Goal: Task Accomplishment & Management: Manage account settings

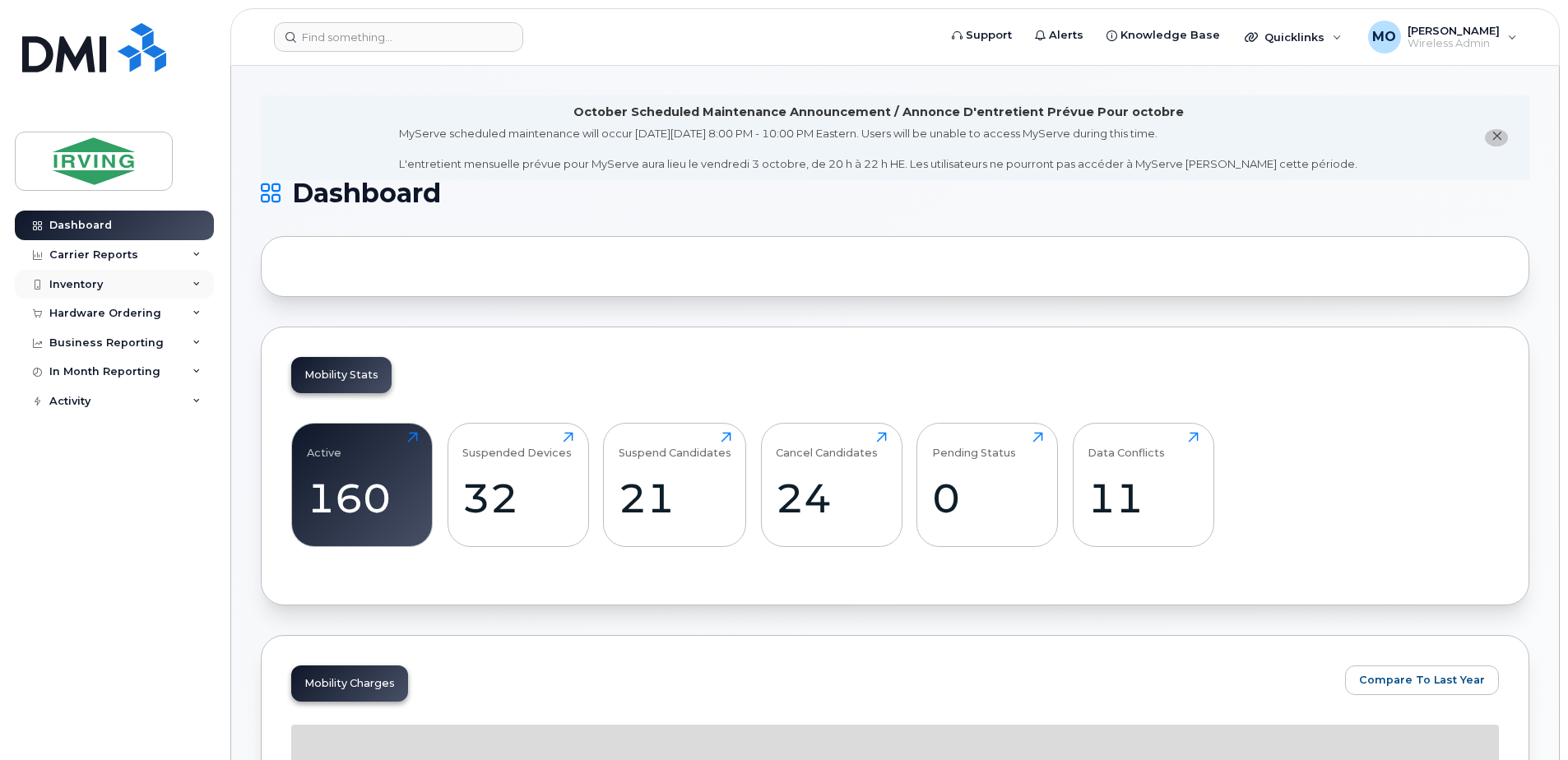
click at [79, 289] on div "Inventory" at bounding box center [76, 285] width 54 height 13
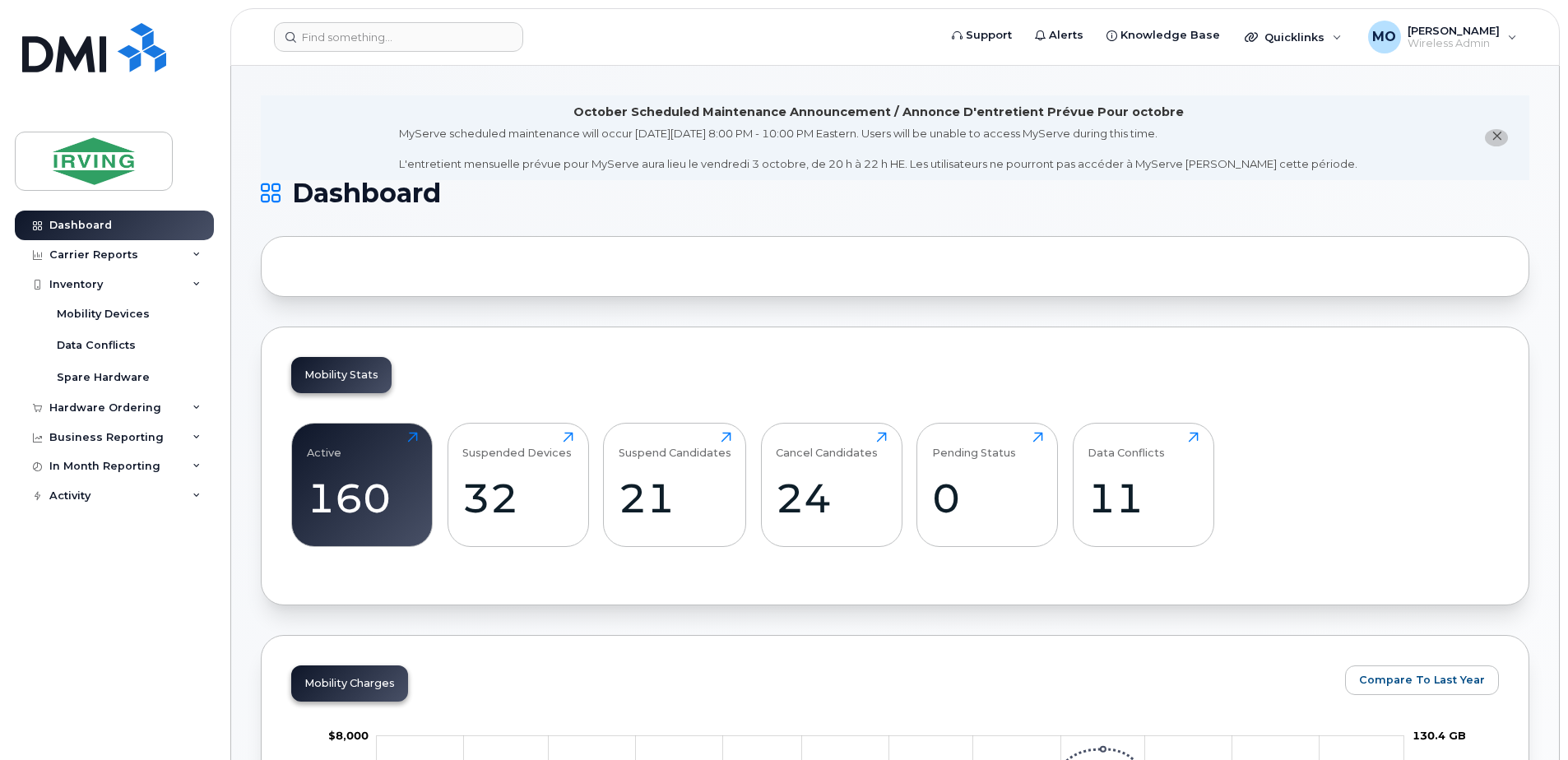
scroll to position [247, 0]
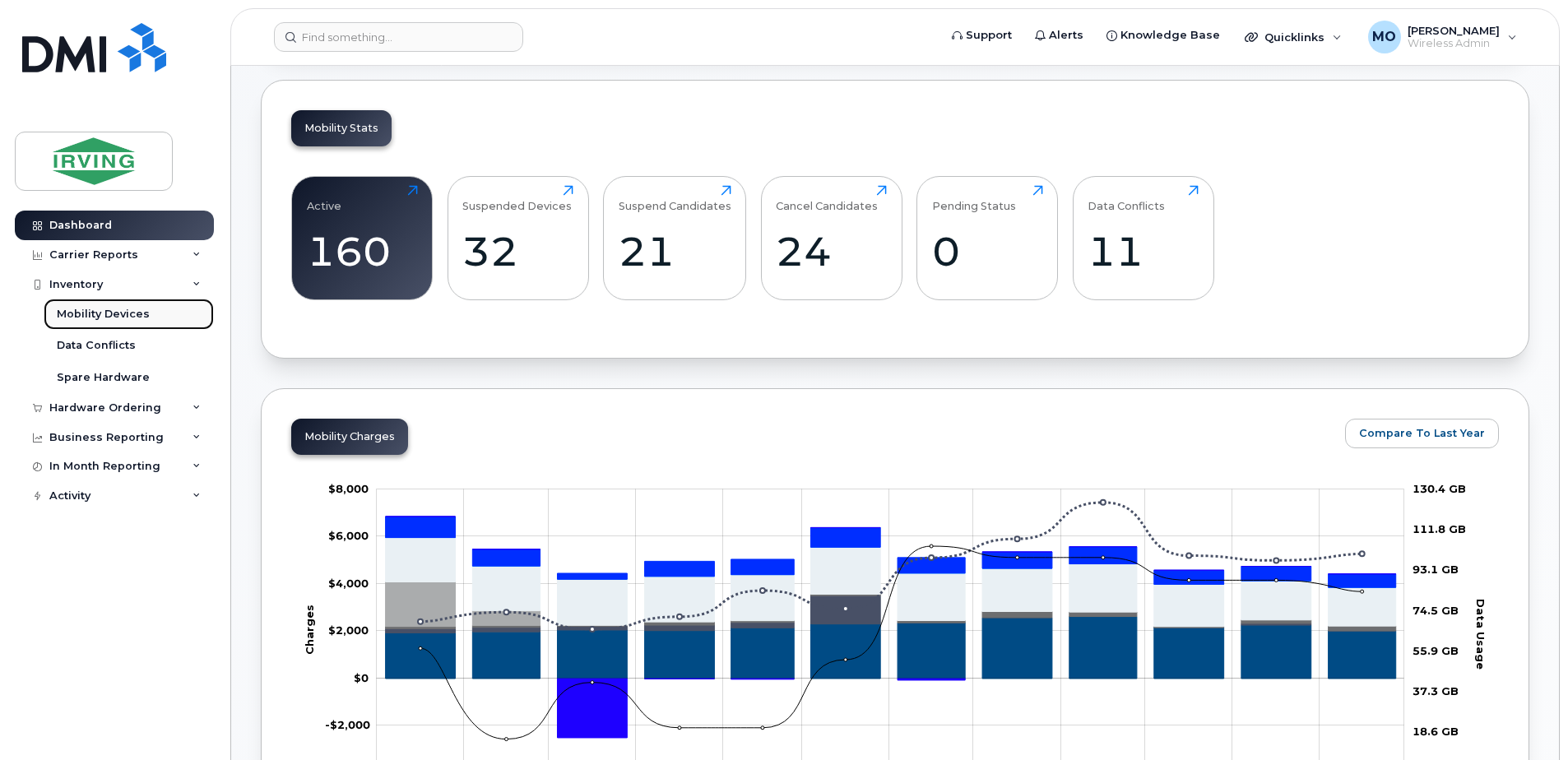
click at [90, 313] on div "Mobility Devices" at bounding box center [103, 314] width 93 height 15
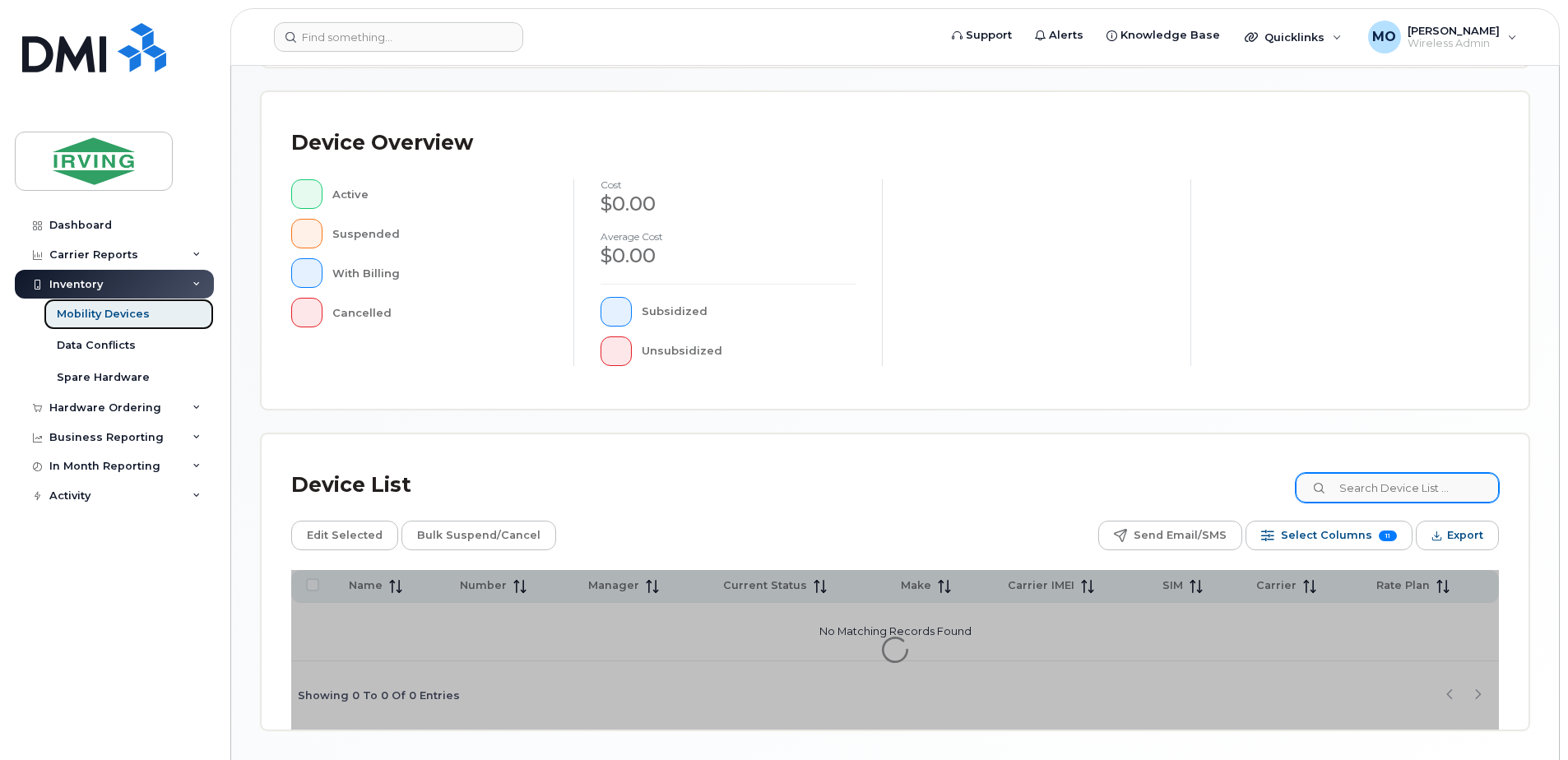
scroll to position [329, 0]
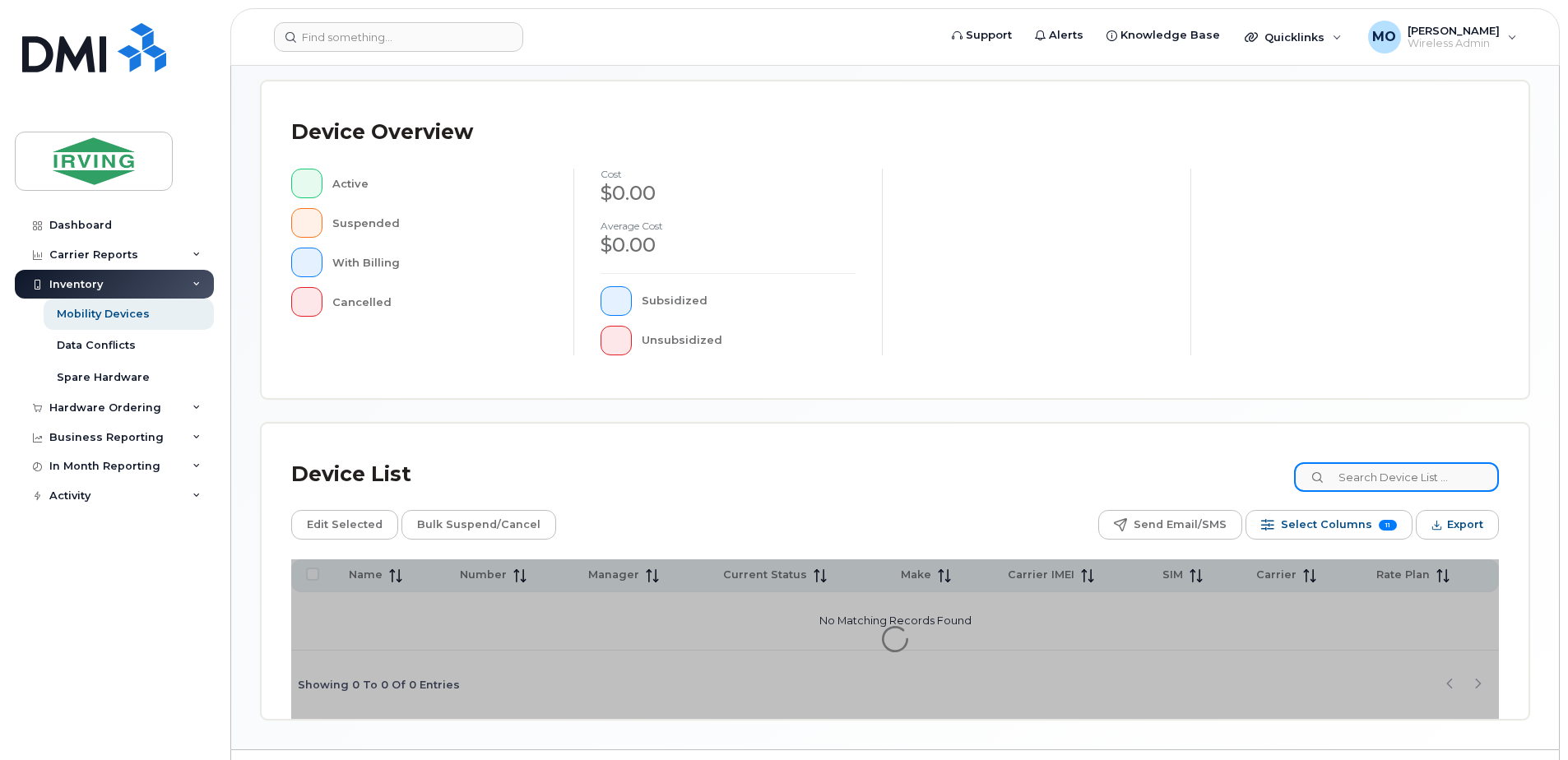
click at [1387, 485] on input at bounding box center [1396, 477] width 205 height 30
paste input "89302610207415303475"
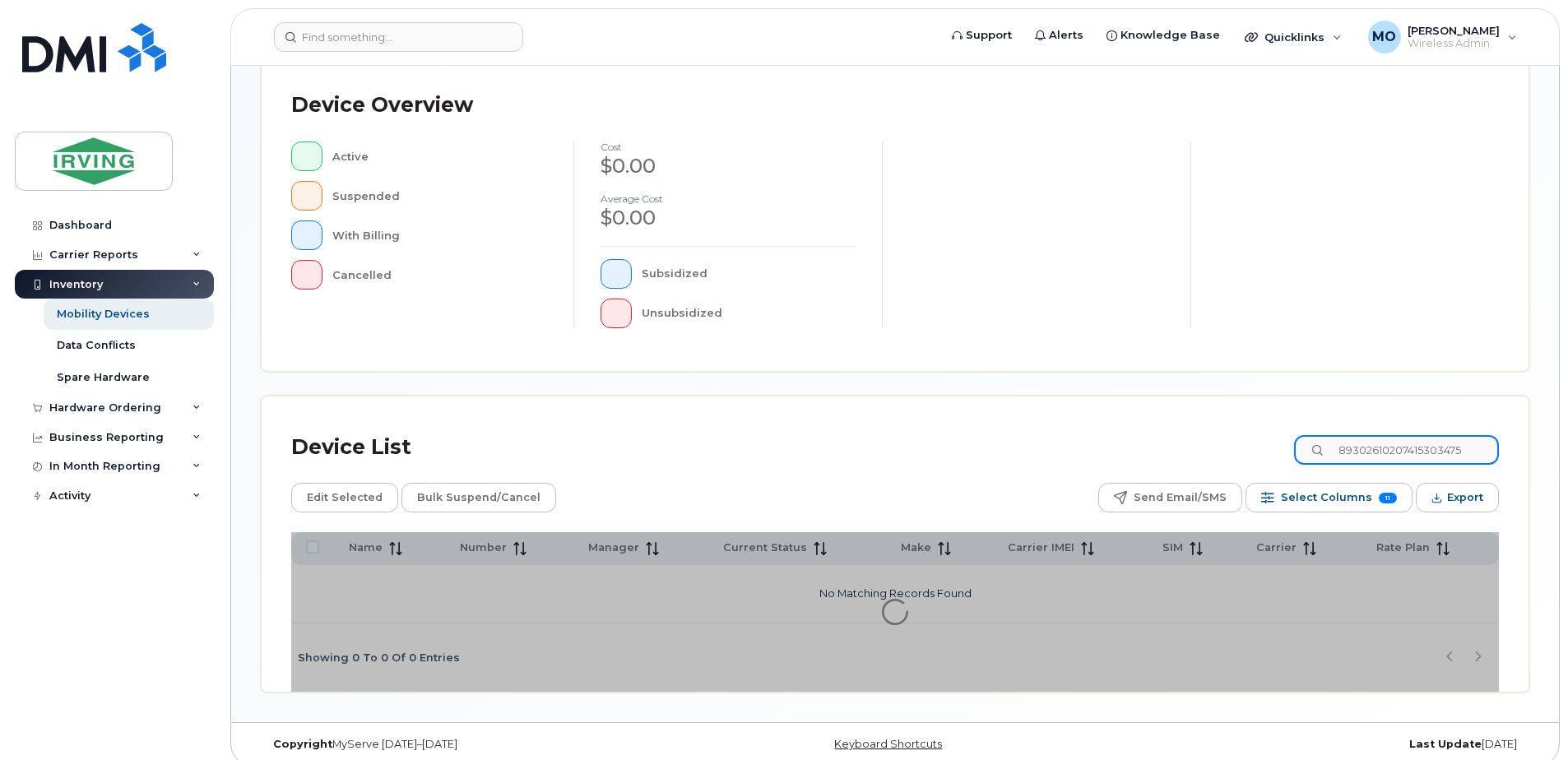
scroll to position [371, 0]
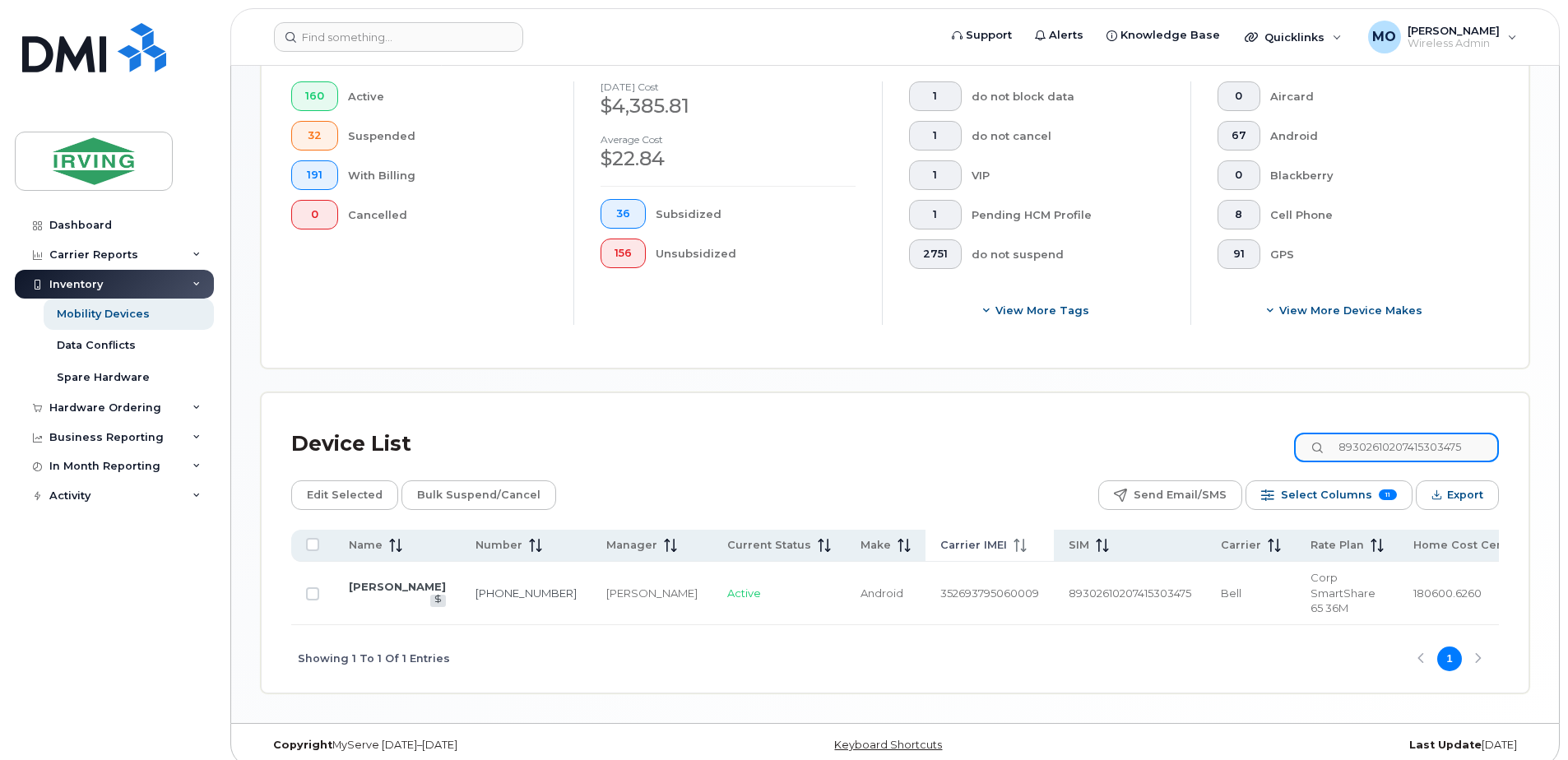
scroll to position [460, 0]
type input "89302610207415303475"
click at [475, 586] on link "506-953-1821" at bounding box center [525, 593] width 101 height 13
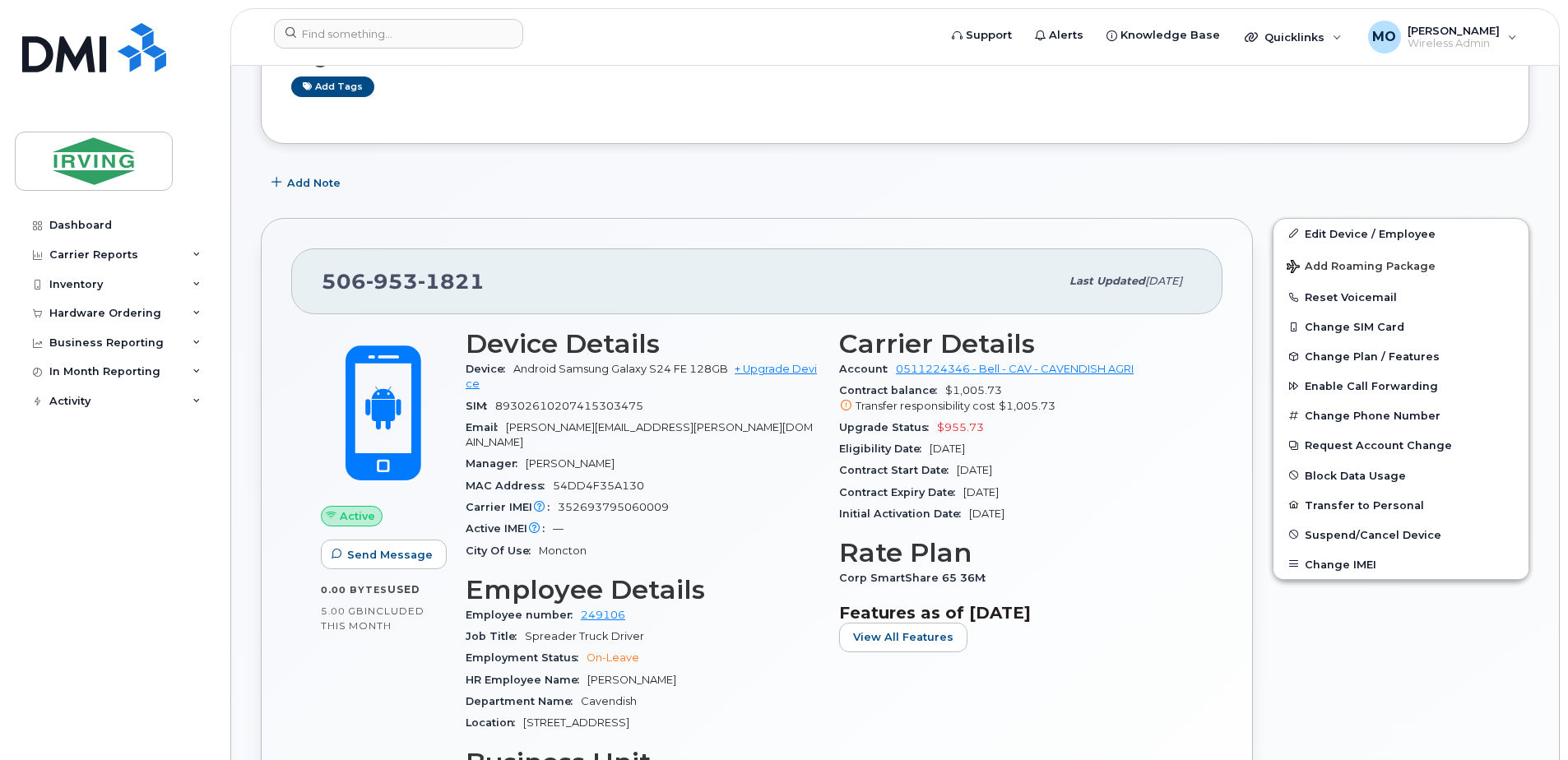
scroll to position [314, 0]
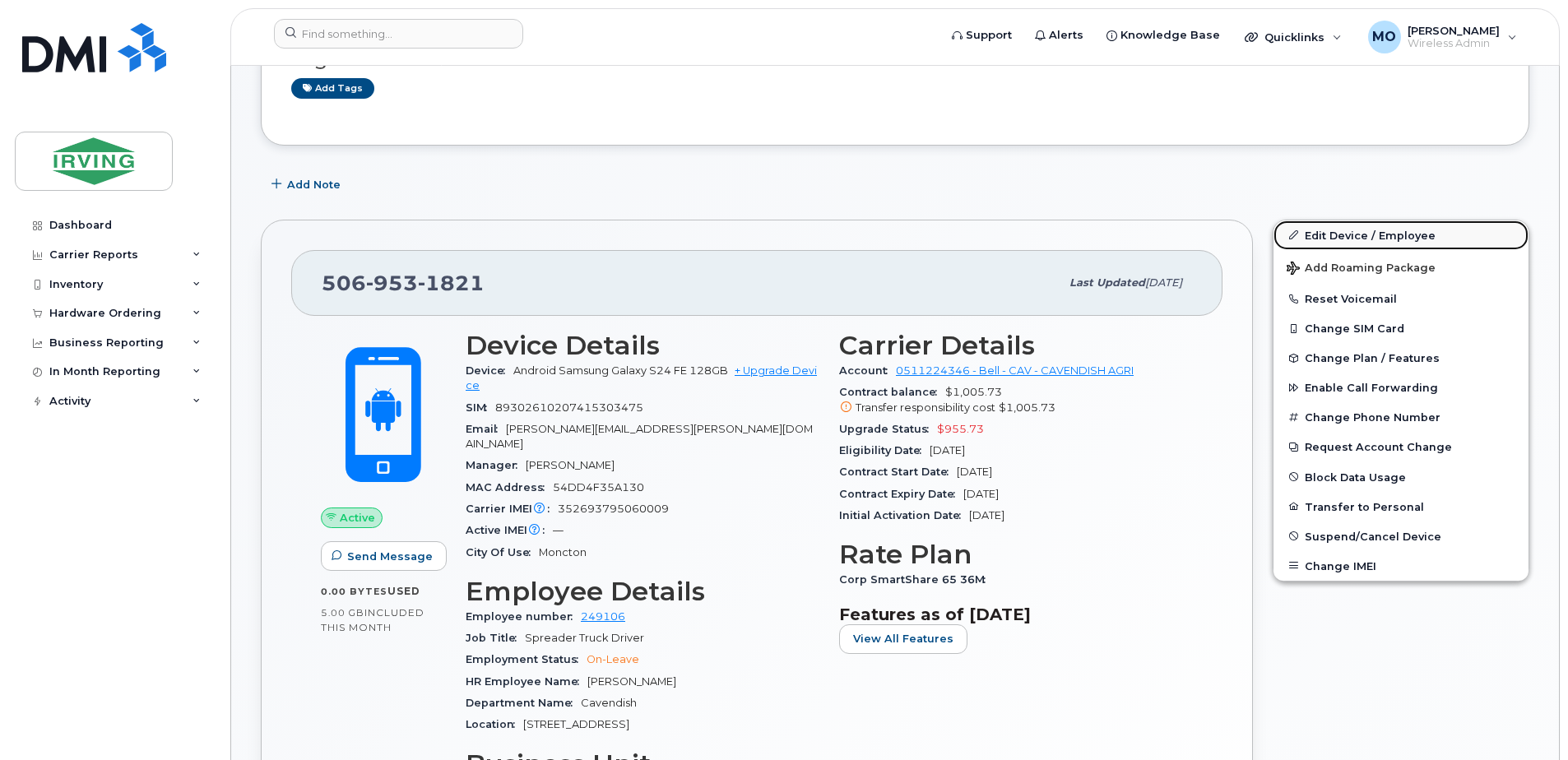
click at [1377, 236] on link "Edit Device / Employee" at bounding box center [1401, 235] width 255 height 30
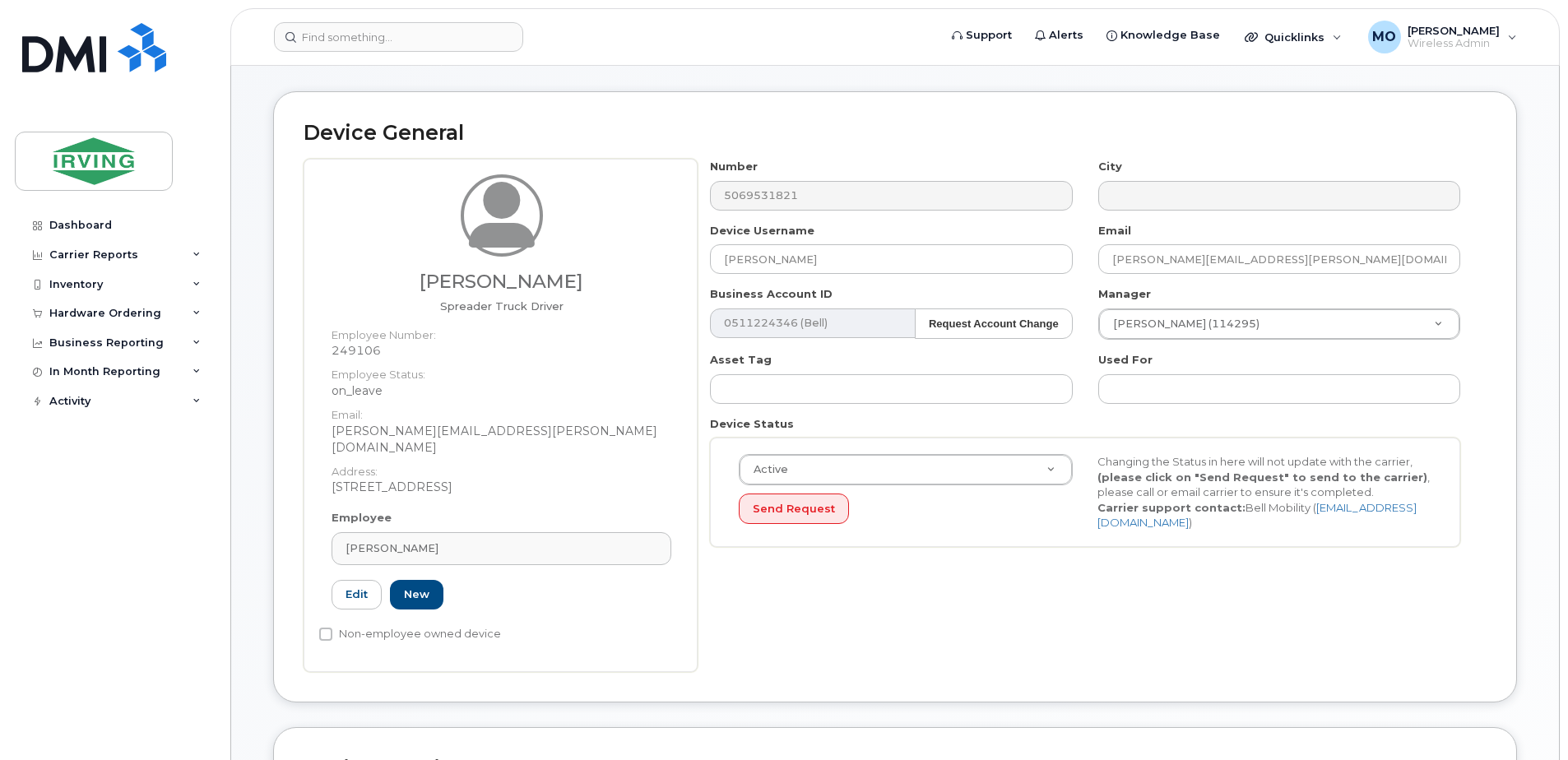
scroll to position [165, 0]
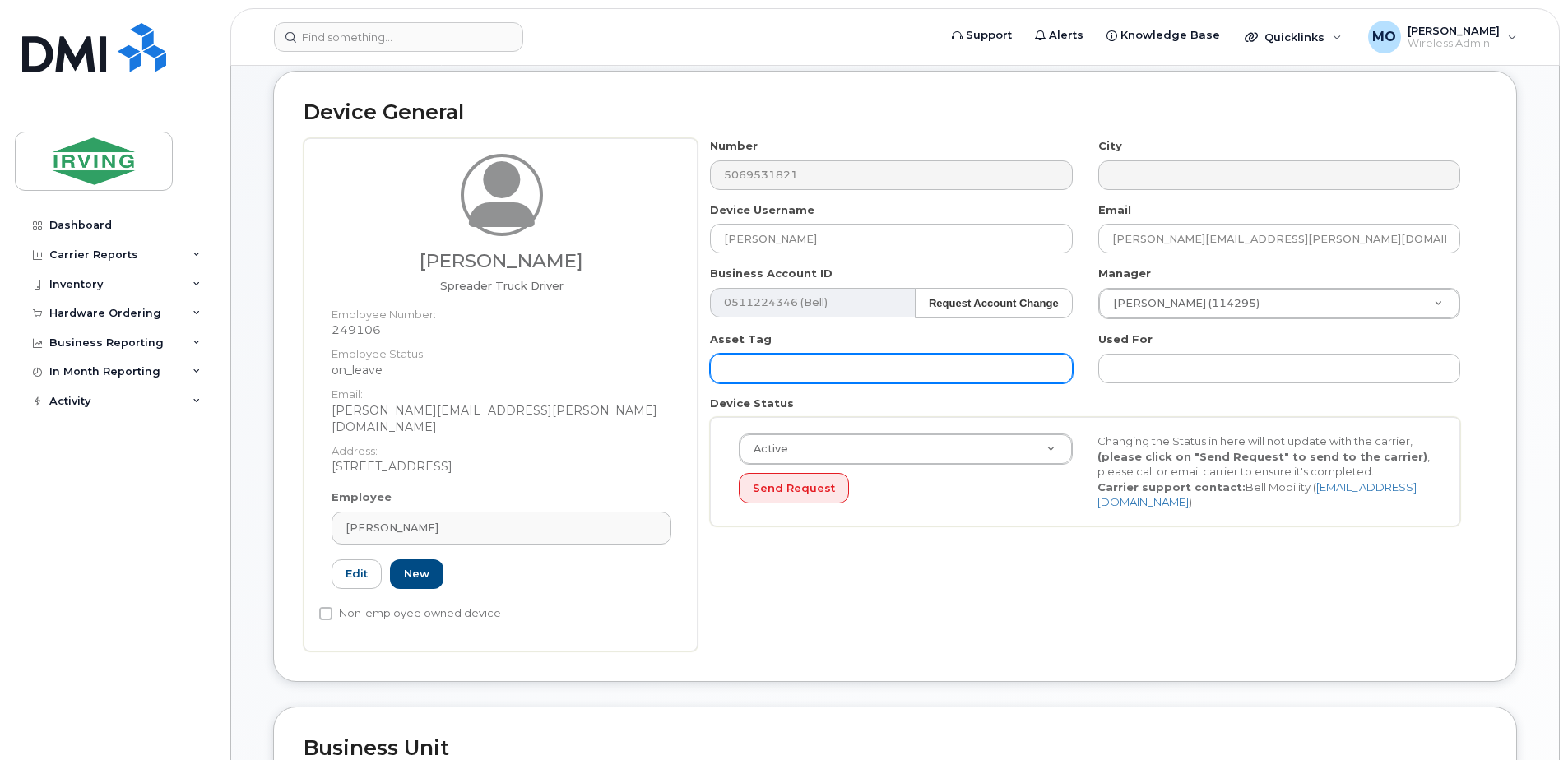
click at [784, 371] on input "text" at bounding box center [891, 368] width 362 height 30
type input "Ben Chalmers"
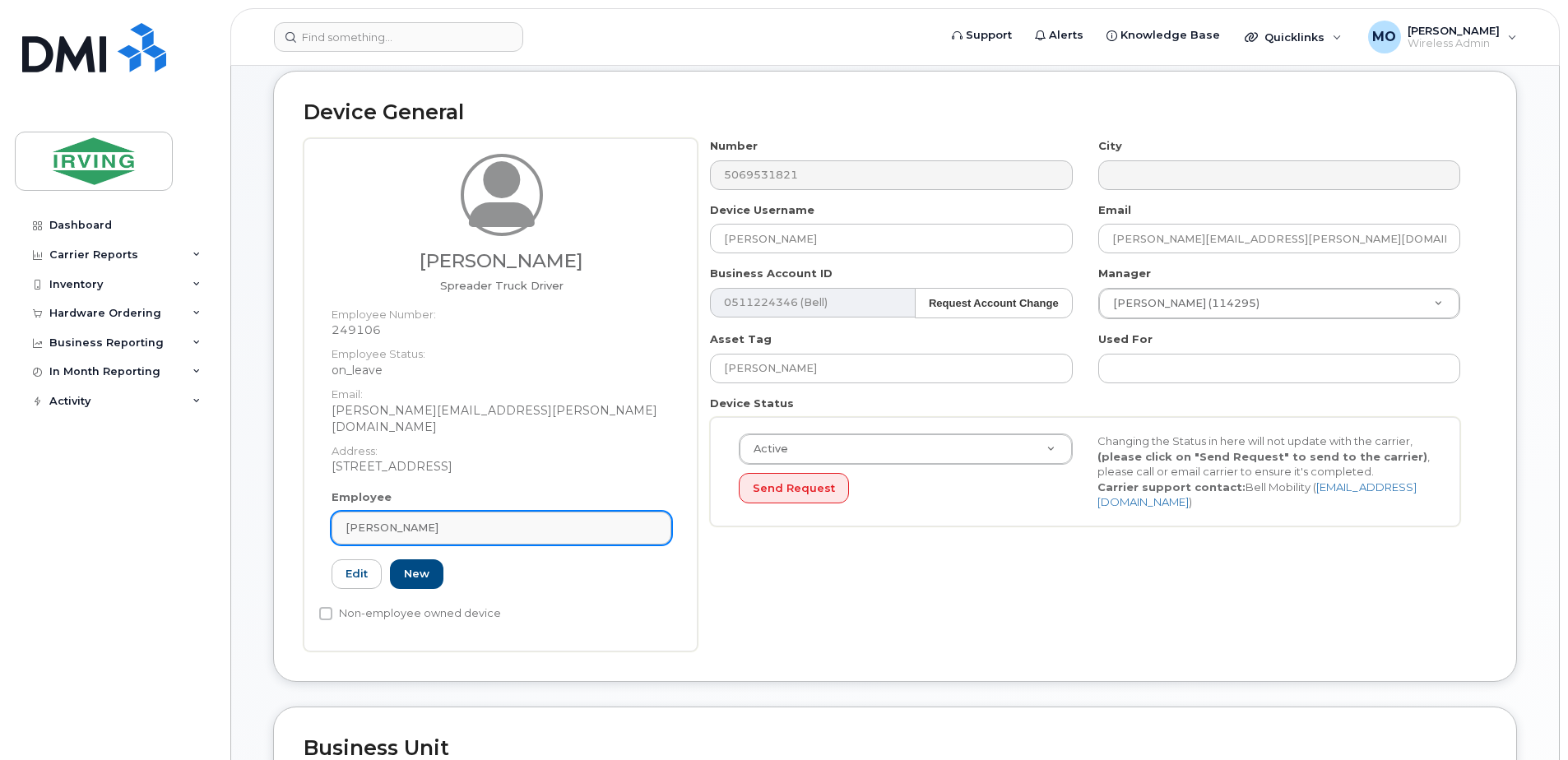
click at [578, 520] on div "[PERSON_NAME]" at bounding box center [501, 527] width 311 height 15
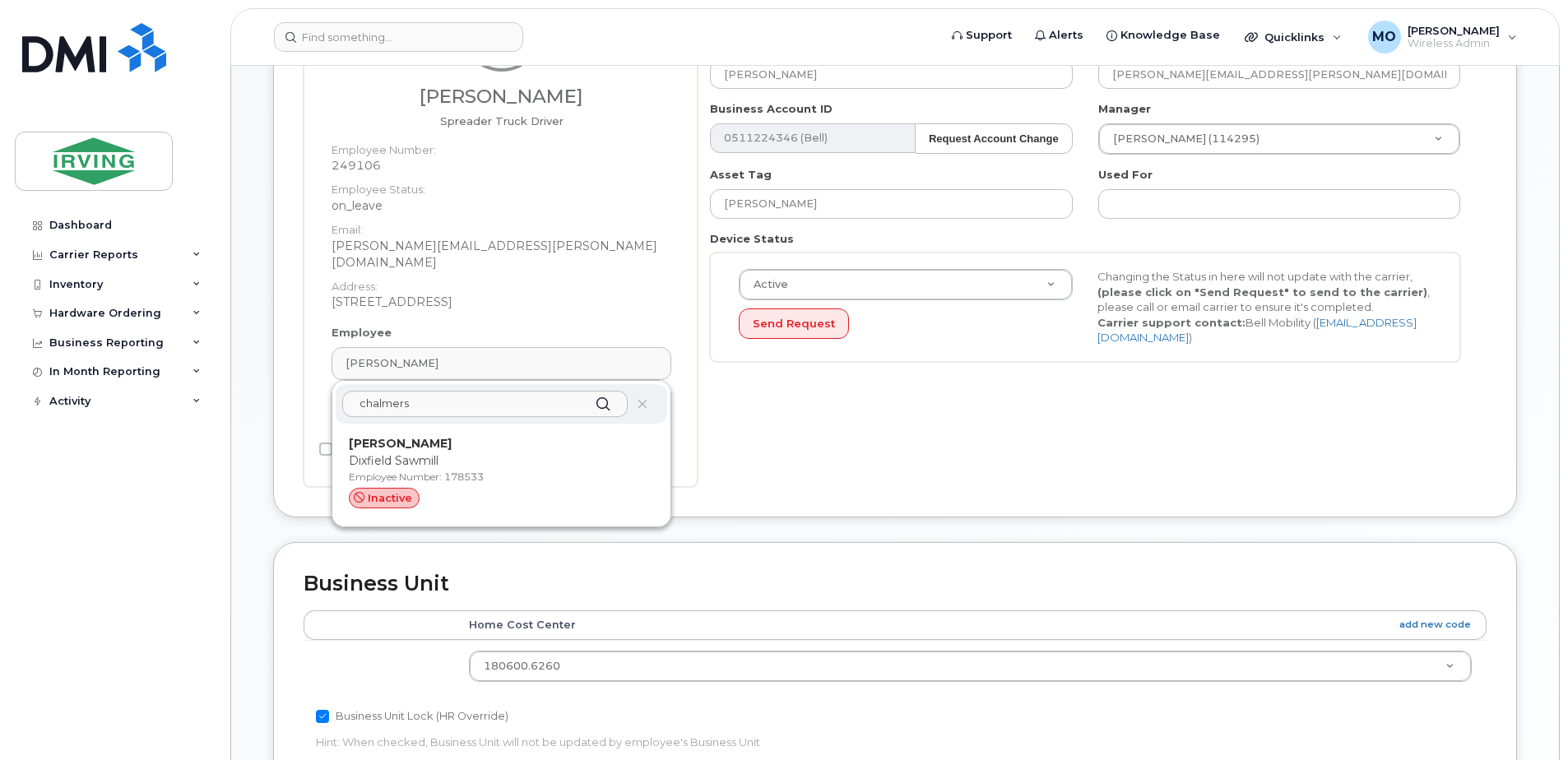
type input "chalmers"
click at [626, 270] on dt "Address:" at bounding box center [501, 282] width 340 height 24
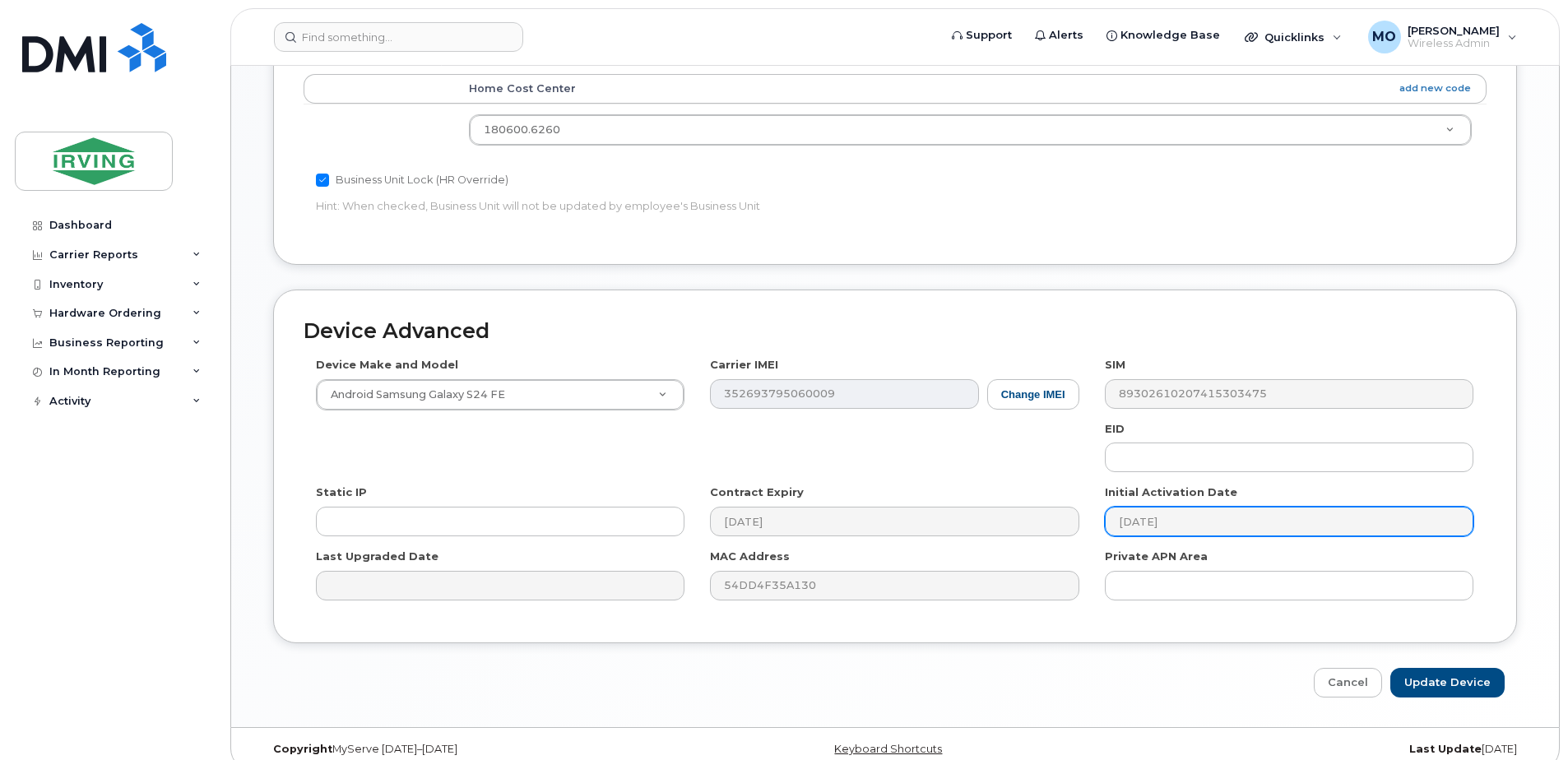
scroll to position [869, 0]
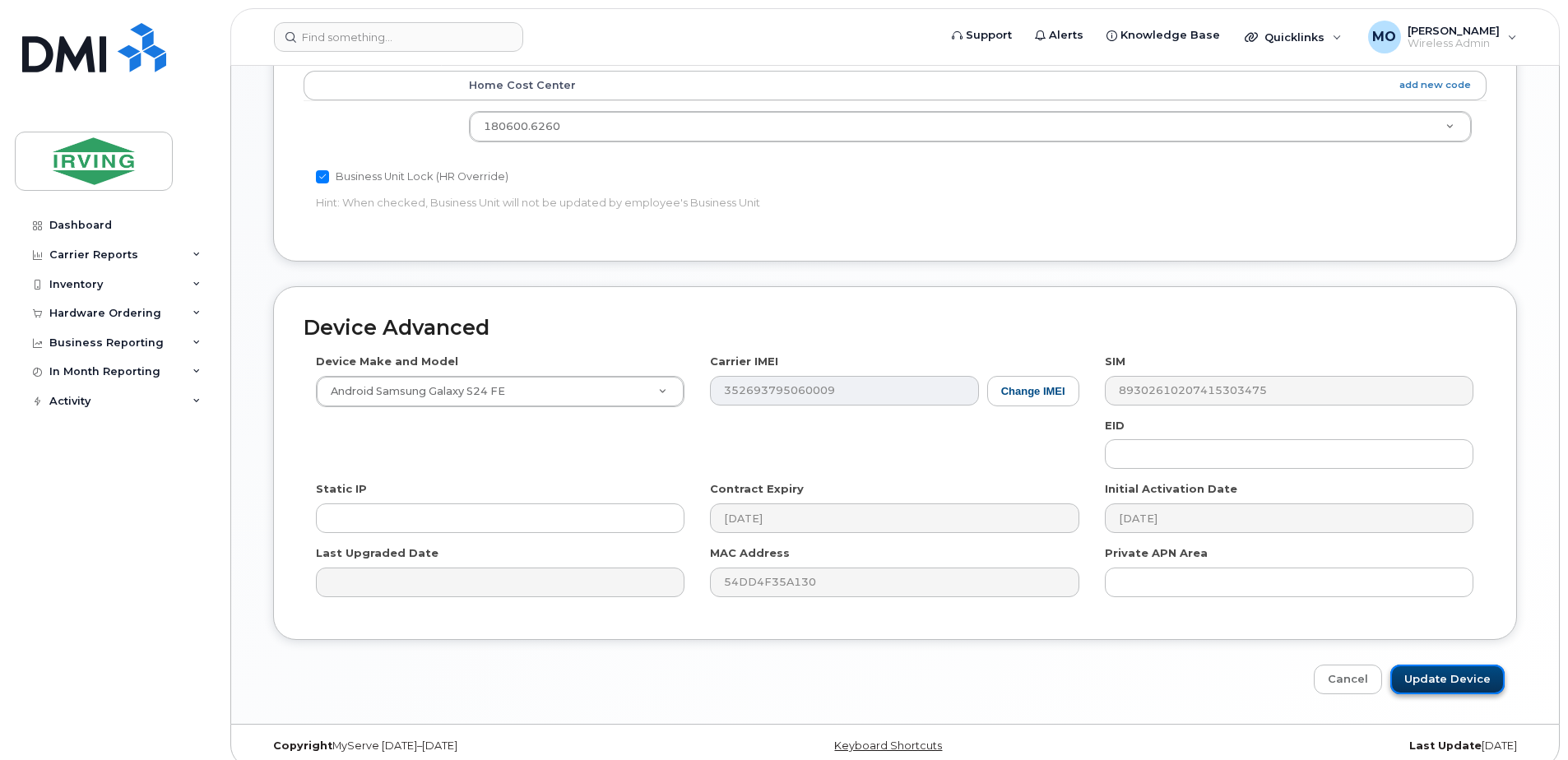
click at [1466, 667] on input "Update Device" at bounding box center [1448, 680] width 115 height 30
type input "Saving..."
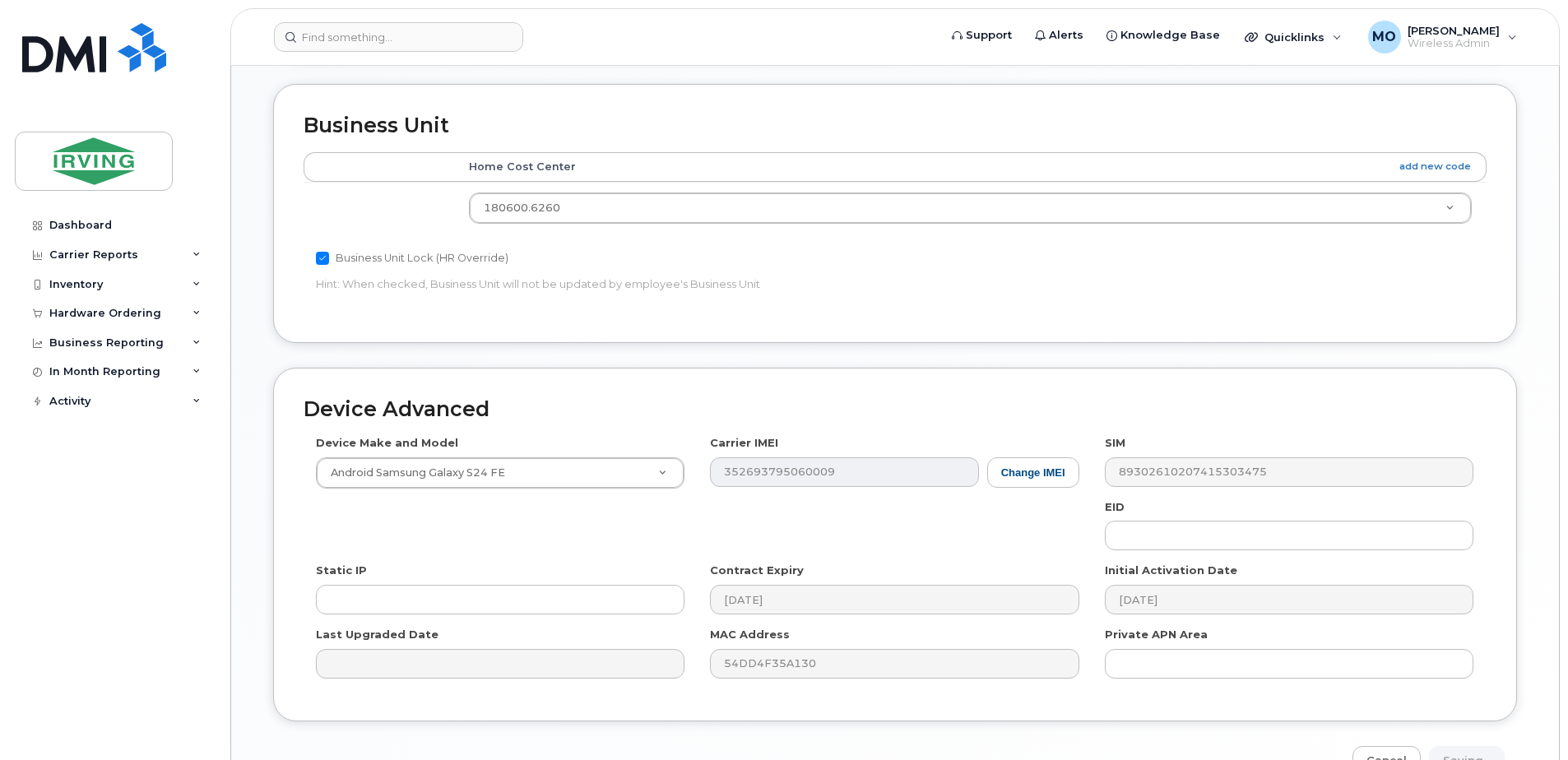
scroll to position [787, 0]
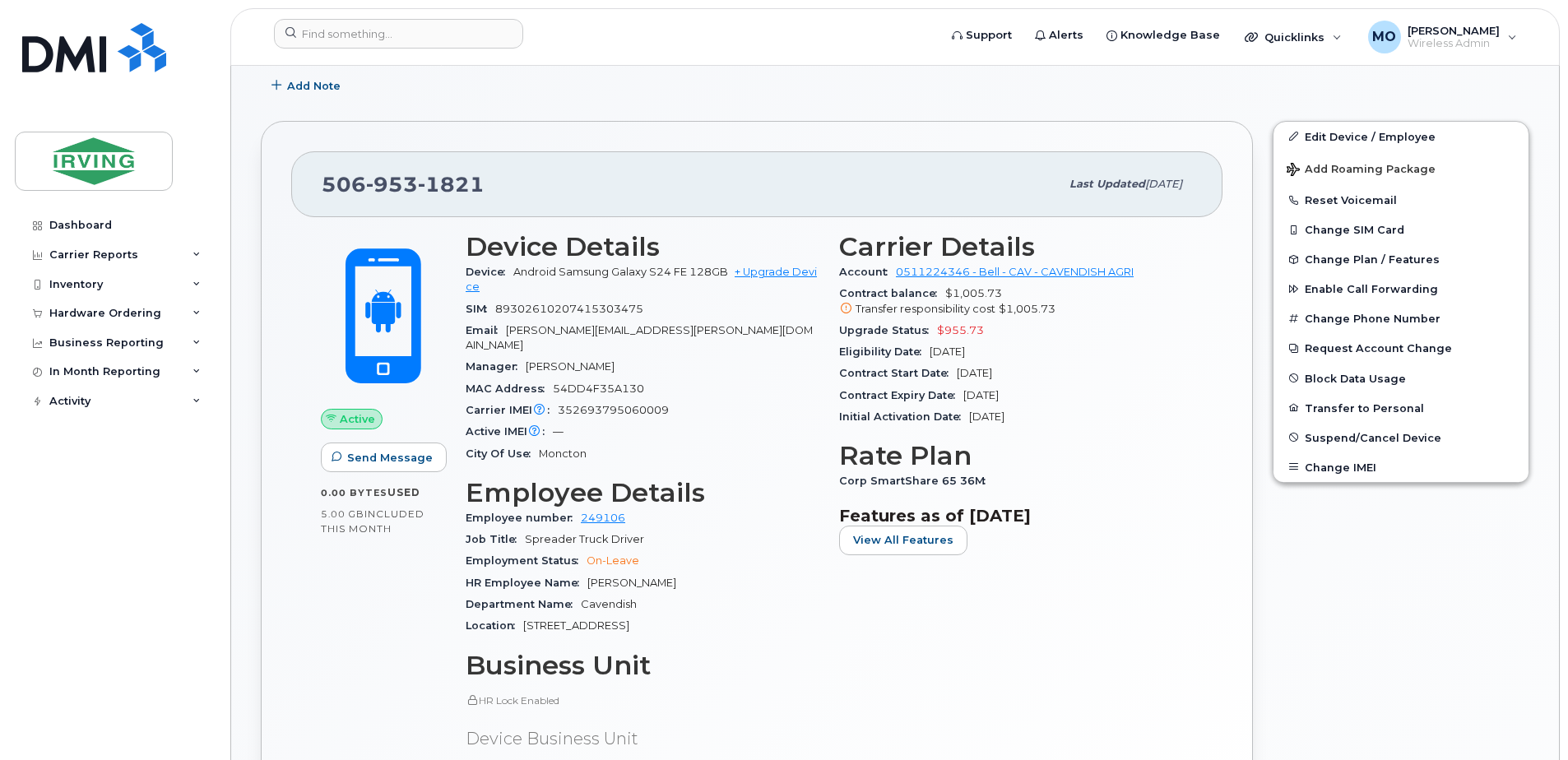
scroll to position [412, 0]
drag, startPoint x: 328, startPoint y: 179, endPoint x: 481, endPoint y: 192, distance: 153.6
click at [481, 192] on span "[PHONE_NUMBER]" at bounding box center [403, 186] width 163 height 25
copy span "[PHONE_NUMBER]"
drag, startPoint x: 463, startPoint y: 308, endPoint x: 643, endPoint y: 301, distance: 180.1
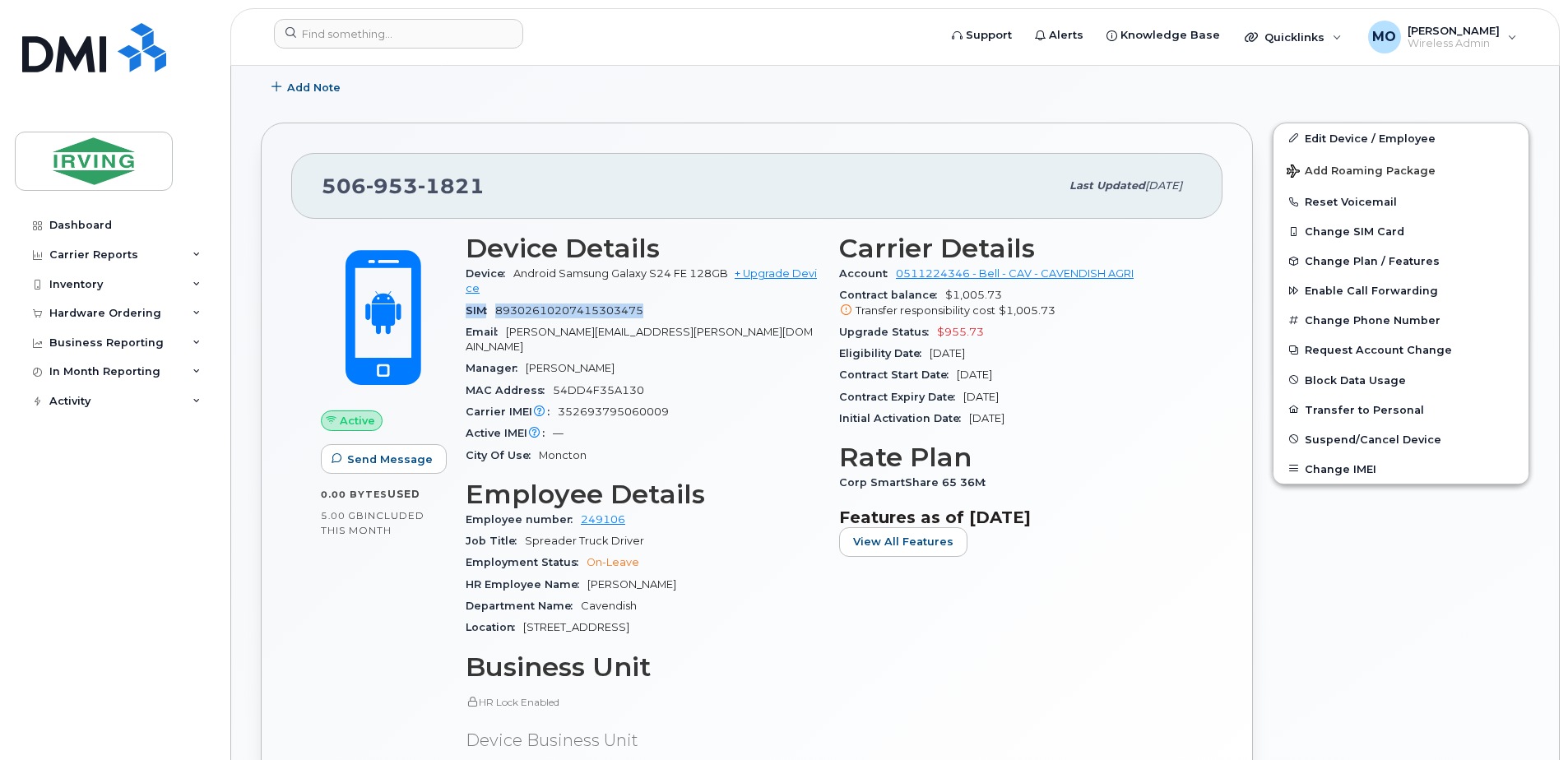
click at [643, 301] on div "Device Details Device Android Samsung Galaxy S24 FE 128GB + Upgrade Device SIM …" at bounding box center [642, 513] width 373 height 579
copy div "SIM [TECHNICAL_ID]"
drag, startPoint x: 467, startPoint y: 398, endPoint x: 667, endPoint y: 389, distance: 200.2
click at [667, 402] on div "Carrier IMEI Carrier IMEI is reported during the last billing cycle or change o…" at bounding box center [642, 413] width 354 height 21
copy div "Carrier IMEI Carrier IMEI is reported during the last billing cycle or change o…"
